Goal: Transaction & Acquisition: Purchase product/service

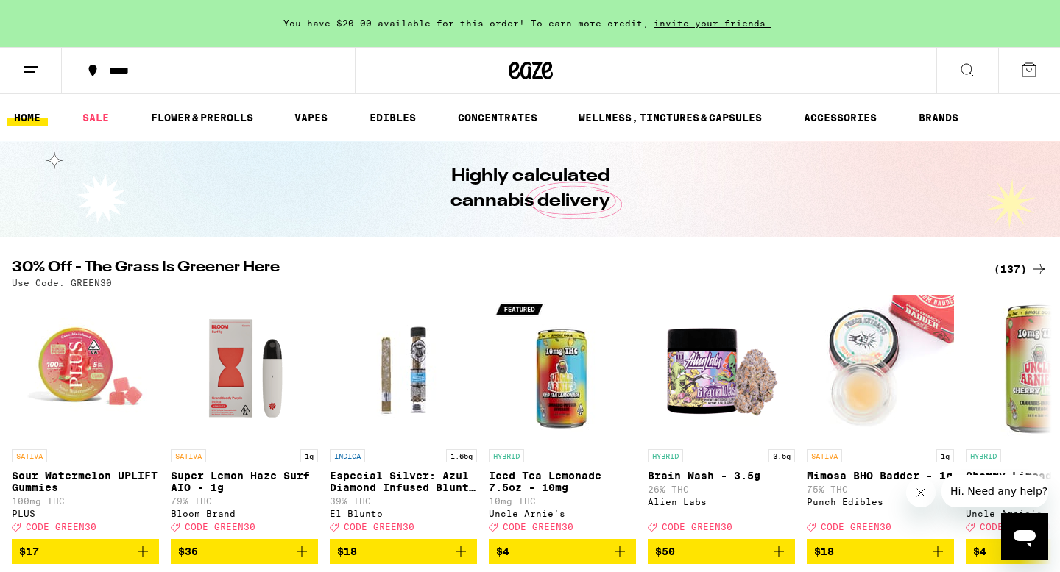
click at [1010, 272] on div "(137)" at bounding box center [1020, 269] width 54 height 18
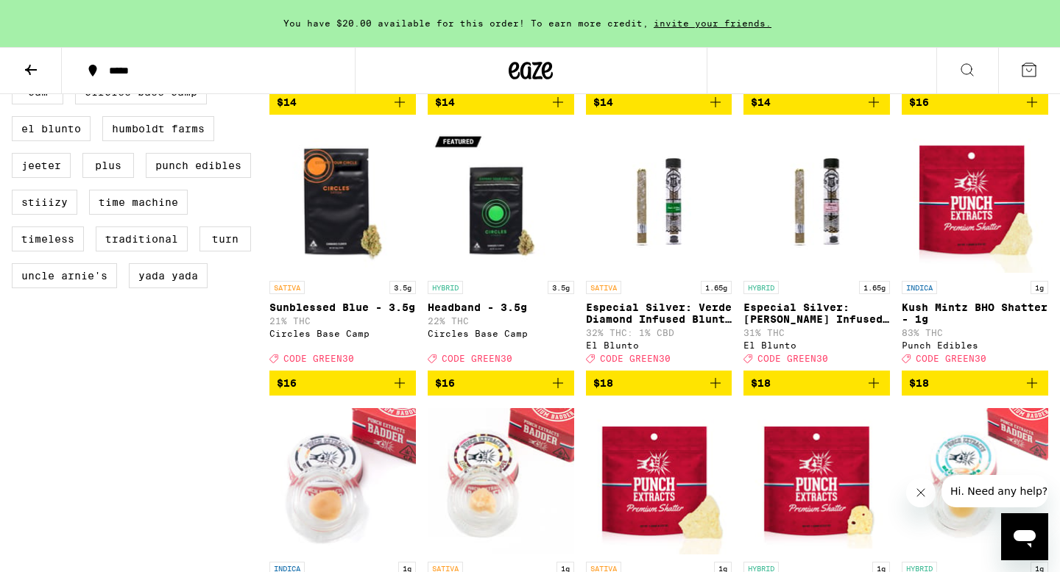
scroll to position [1263, 0]
